Goal: Complete application form

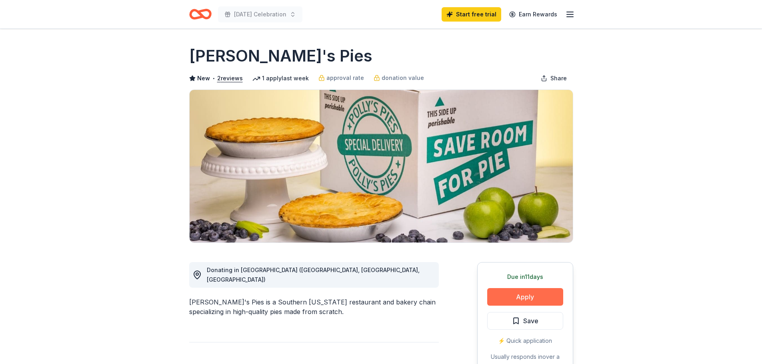
click at [527, 298] on button "Apply" at bounding box center [525, 297] width 76 height 18
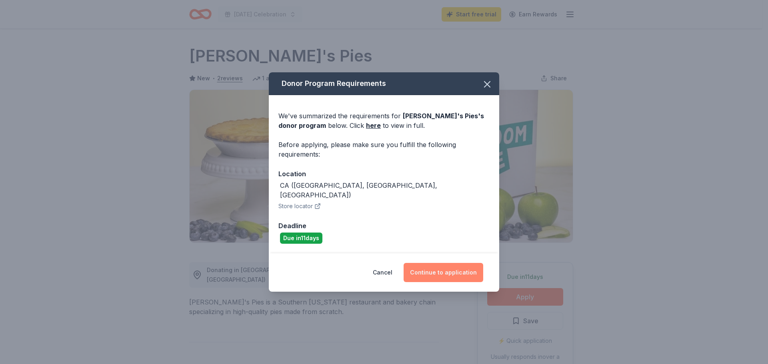
click at [446, 266] on button "Continue to application" at bounding box center [444, 272] width 80 height 19
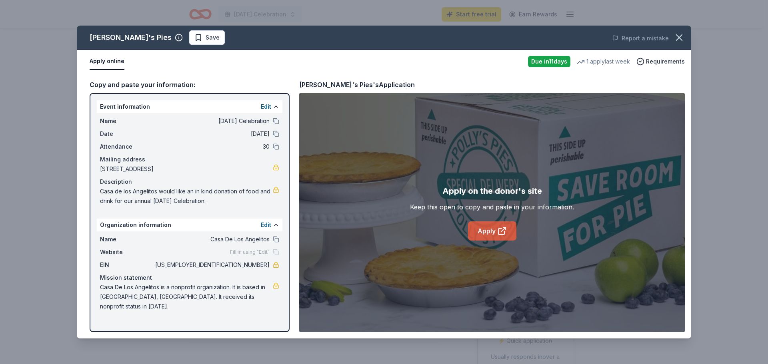
click at [493, 232] on link "Apply" at bounding box center [492, 231] width 48 height 19
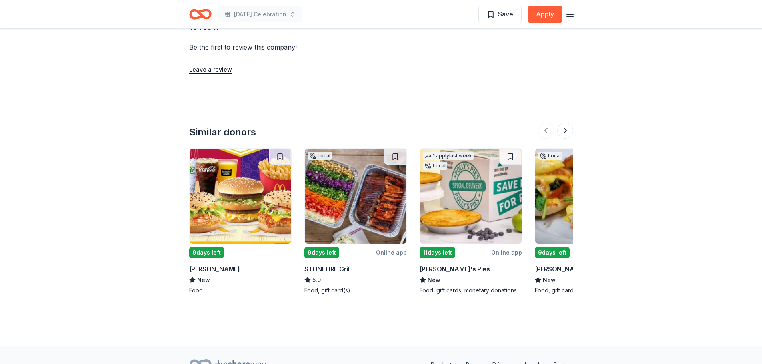
scroll to position [663, 0]
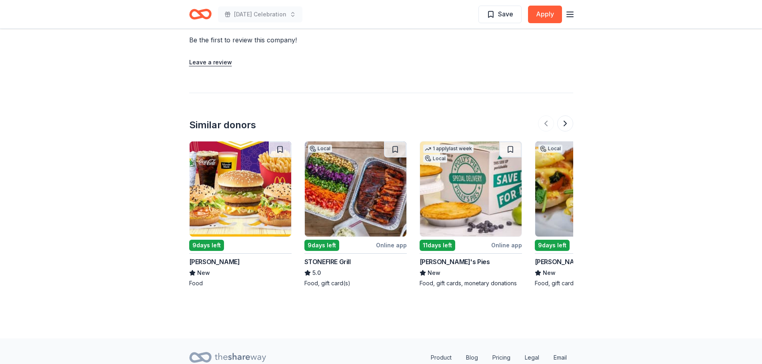
click at [255, 257] on div "McDonald's" at bounding box center [240, 262] width 102 height 10
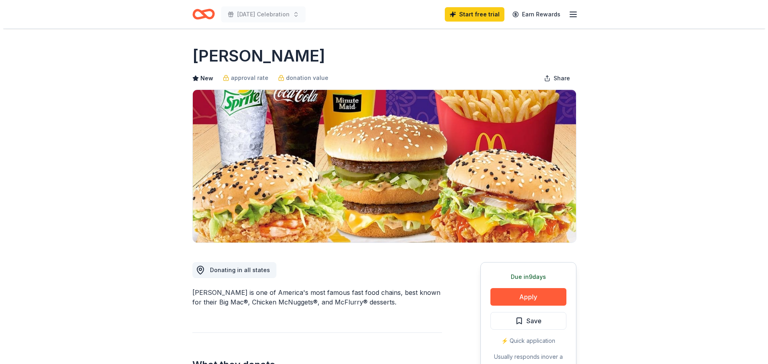
scroll to position [80, 0]
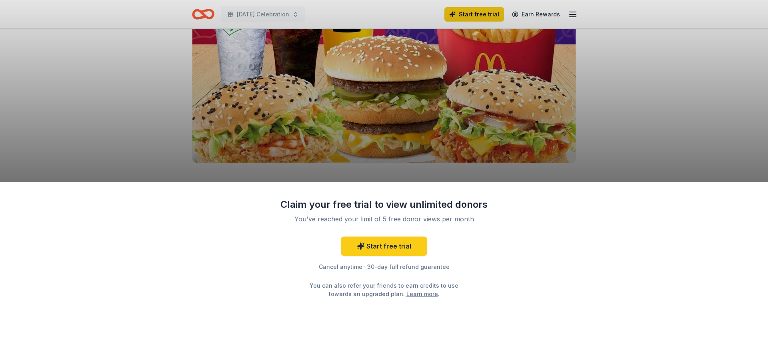
click at [618, 117] on div "Claim your free trial to view unlimited donors You've reached your limit of 5 f…" at bounding box center [384, 182] width 768 height 364
